Goal: Task Accomplishment & Management: Manage account settings

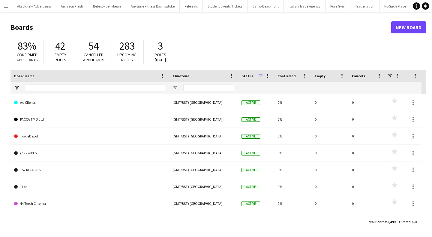
click at [7, 5] on app-icon "Menu" at bounding box center [6, 6] width 5 height 5
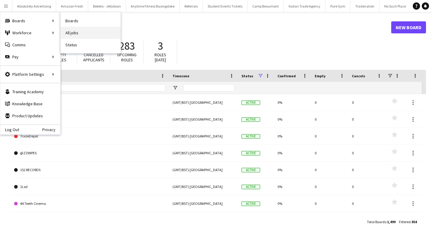
click at [90, 29] on link "All jobs" at bounding box center [91, 33] width 60 height 12
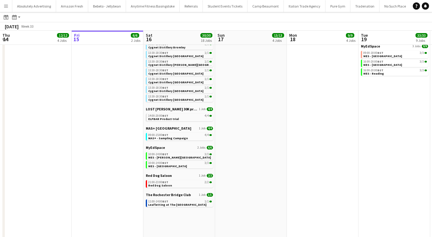
scroll to position [96, 0]
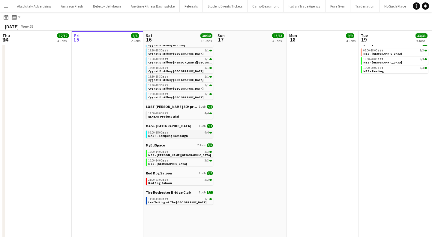
click at [171, 136] on span "MAS+ - Sampling Campaign" at bounding box center [168, 136] width 40 height 4
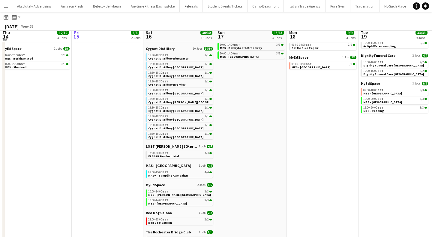
scroll to position [52, 0]
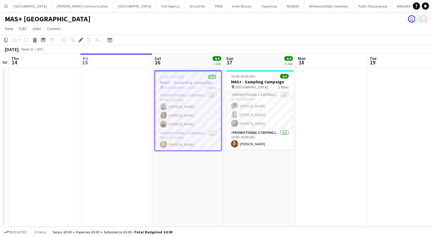
scroll to position [0, 17716]
click at [162, 122] on app-user-avatar at bounding box center [163, 123] width 7 height 7
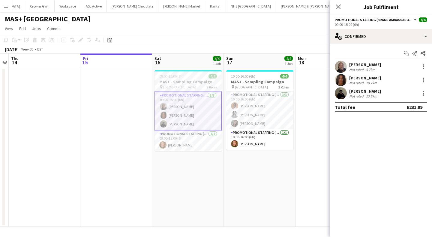
click at [342, 68] on app-user-avatar at bounding box center [341, 67] width 12 height 12
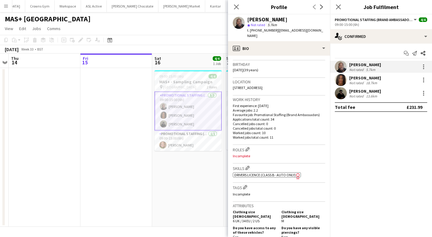
scroll to position [101, 0]
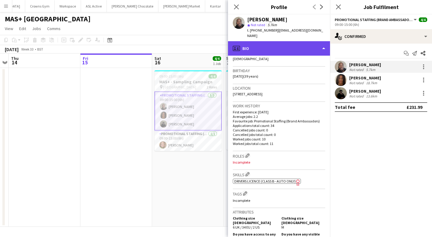
click at [283, 41] on div "profile Bio" at bounding box center [279, 48] width 102 height 14
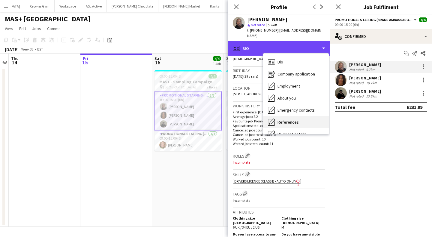
scroll to position [80, 0]
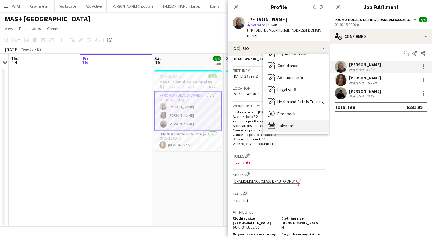
click at [287, 123] on span "Calendar" at bounding box center [286, 125] width 16 height 5
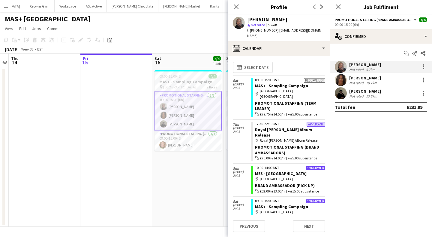
scroll to position [0, 0]
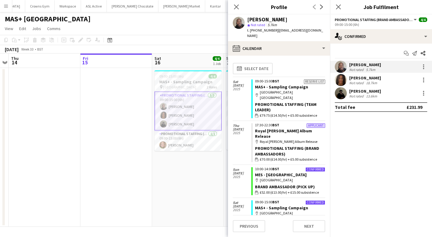
click at [175, 183] on app-date-cell "09:00-15:00 (6h) 4/4 MAS+ - Sampling Campaign pin [GEOGRAPHIC_DATA] 2 Roles Pro…" at bounding box center [188, 147] width 72 height 159
